Goal: Obtain resource: Obtain resource

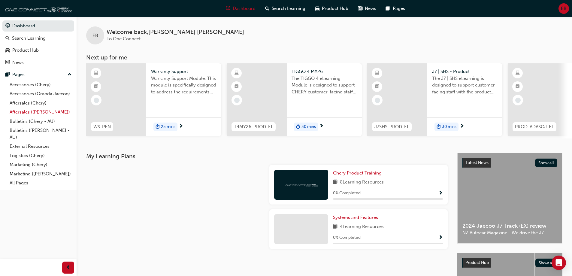
click at [43, 111] on link "Aftersales ([PERSON_NAME])" at bounding box center [40, 112] width 67 height 9
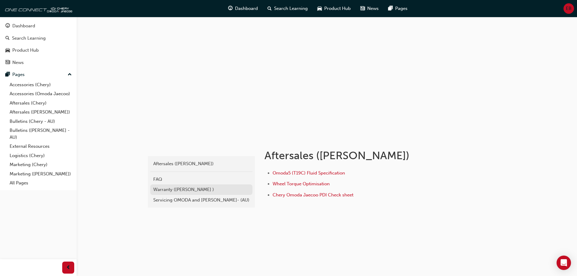
click at [185, 188] on div "Warranty ([PERSON_NAME] )" at bounding box center [201, 189] width 96 height 7
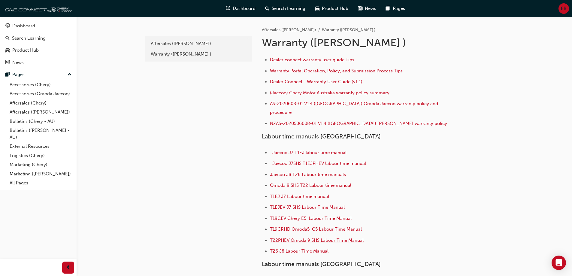
click at [333, 238] on span "T22PHEV Omoda 9 SHS Labour Time Manual" at bounding box center [317, 240] width 94 height 5
